Goal: Navigation & Orientation: Find specific page/section

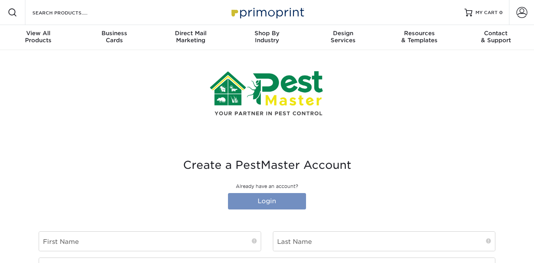
type input "[EMAIL_ADDRESS][DOMAIN_NAME]"
click at [268, 199] on link "Login" at bounding box center [267, 201] width 78 height 16
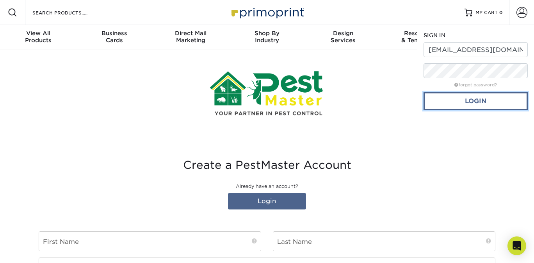
click at [478, 103] on link "Login" at bounding box center [475, 101] width 104 height 18
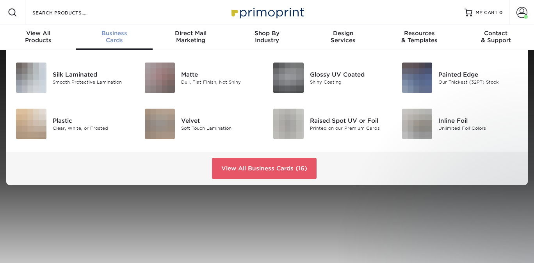
click at [113, 36] on span "Business" at bounding box center [114, 33] width 76 height 7
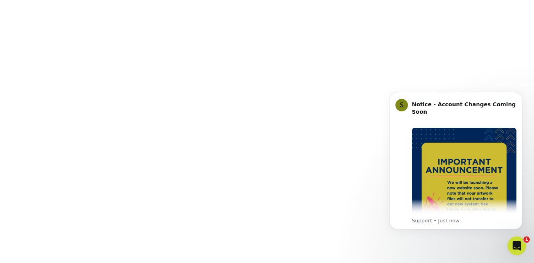
scroll to position [120, 0]
click at [519, 94] on icon "Dismiss notification" at bounding box center [519, 94] width 3 height 3
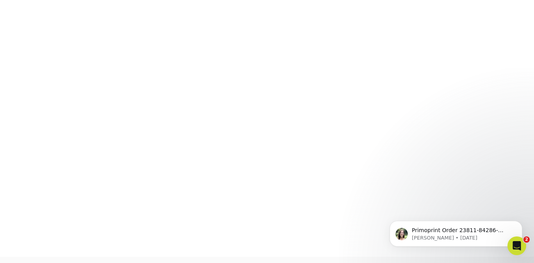
scroll to position [145, 0]
click at [502, 178] on div "Primoprint Order 23811-84286-21437 Hello! Thank you for placing your print orde…" at bounding box center [456, 198] width 144 height 98
click at [482, 179] on div "Primoprint Order 23811-84286-21437 Hello! Thank you for placing your print orde…" at bounding box center [456, 198] width 144 height 98
click at [519, 222] on icon "Dismiss notification" at bounding box center [520, 223] width 4 height 4
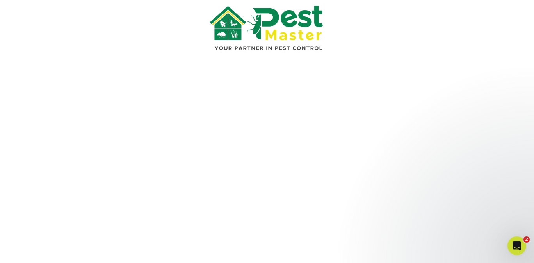
scroll to position [0, 0]
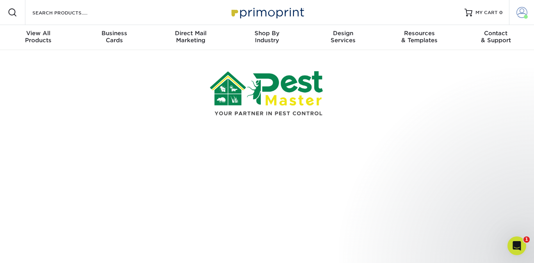
click at [523, 13] on span at bounding box center [521, 12] width 11 height 11
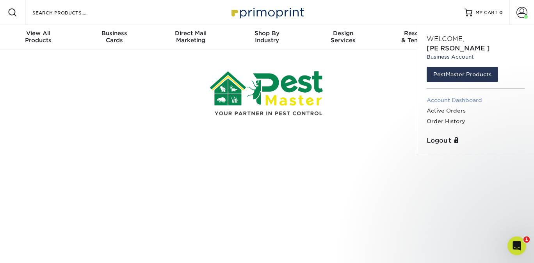
click at [450, 95] on link "Account Dashboard" at bounding box center [476, 100] width 98 height 11
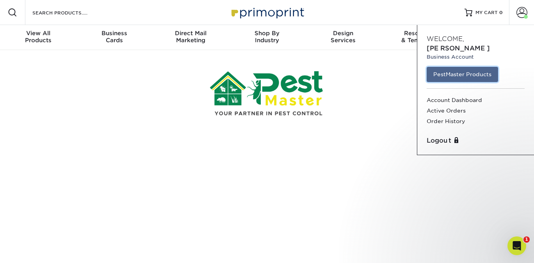
click at [461, 67] on link "PestMaster Products" at bounding box center [462, 74] width 71 height 15
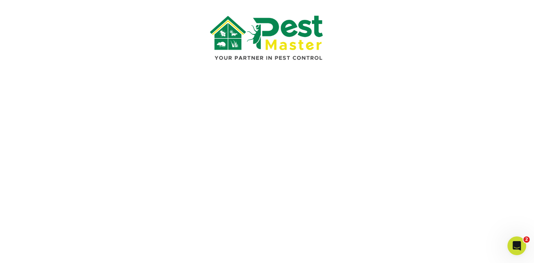
scroll to position [68, 0]
